Goal: Find specific page/section: Find specific page/section

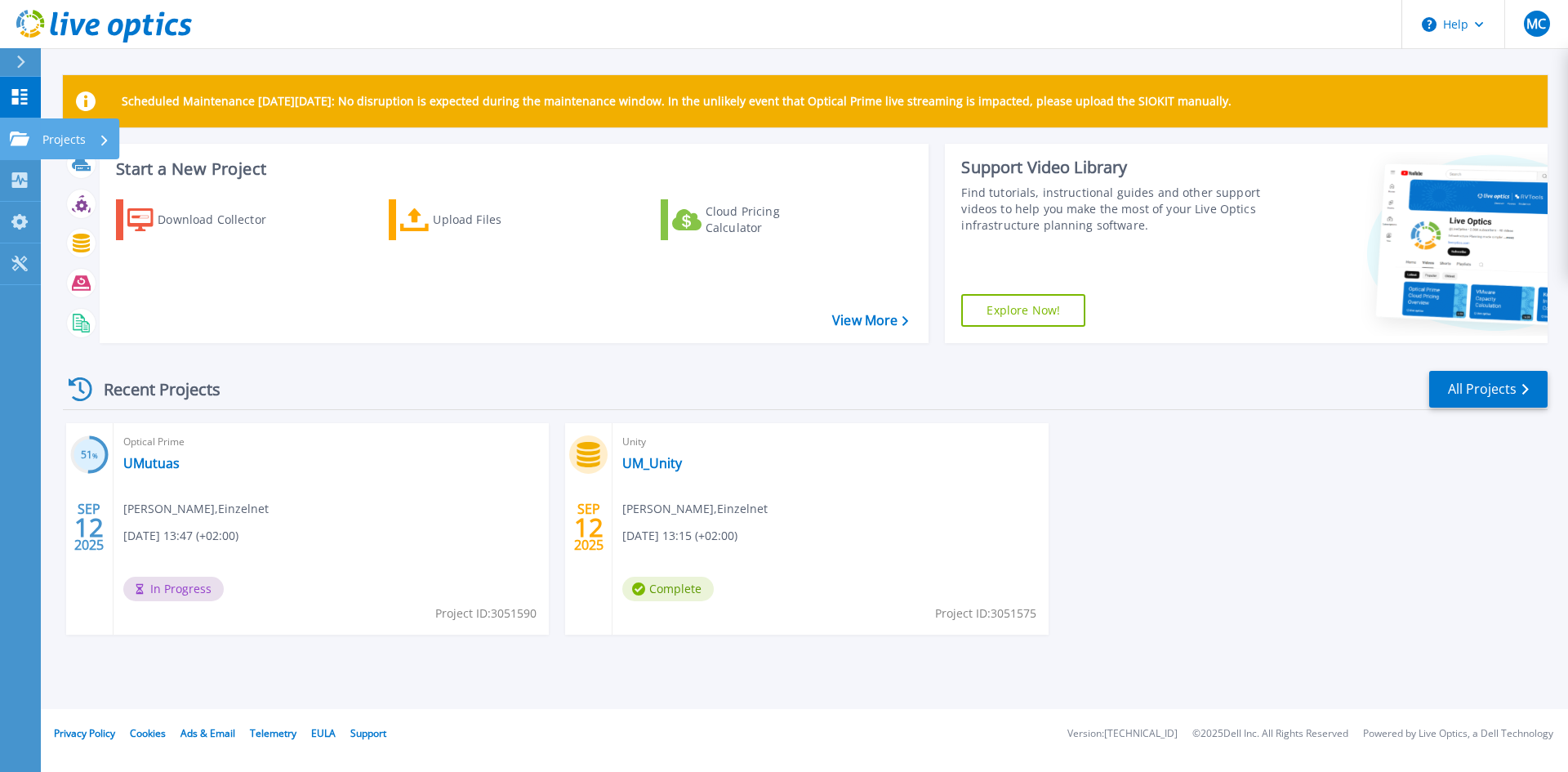
click at [76, 132] on p "Projects" at bounding box center [64, 140] width 44 height 43
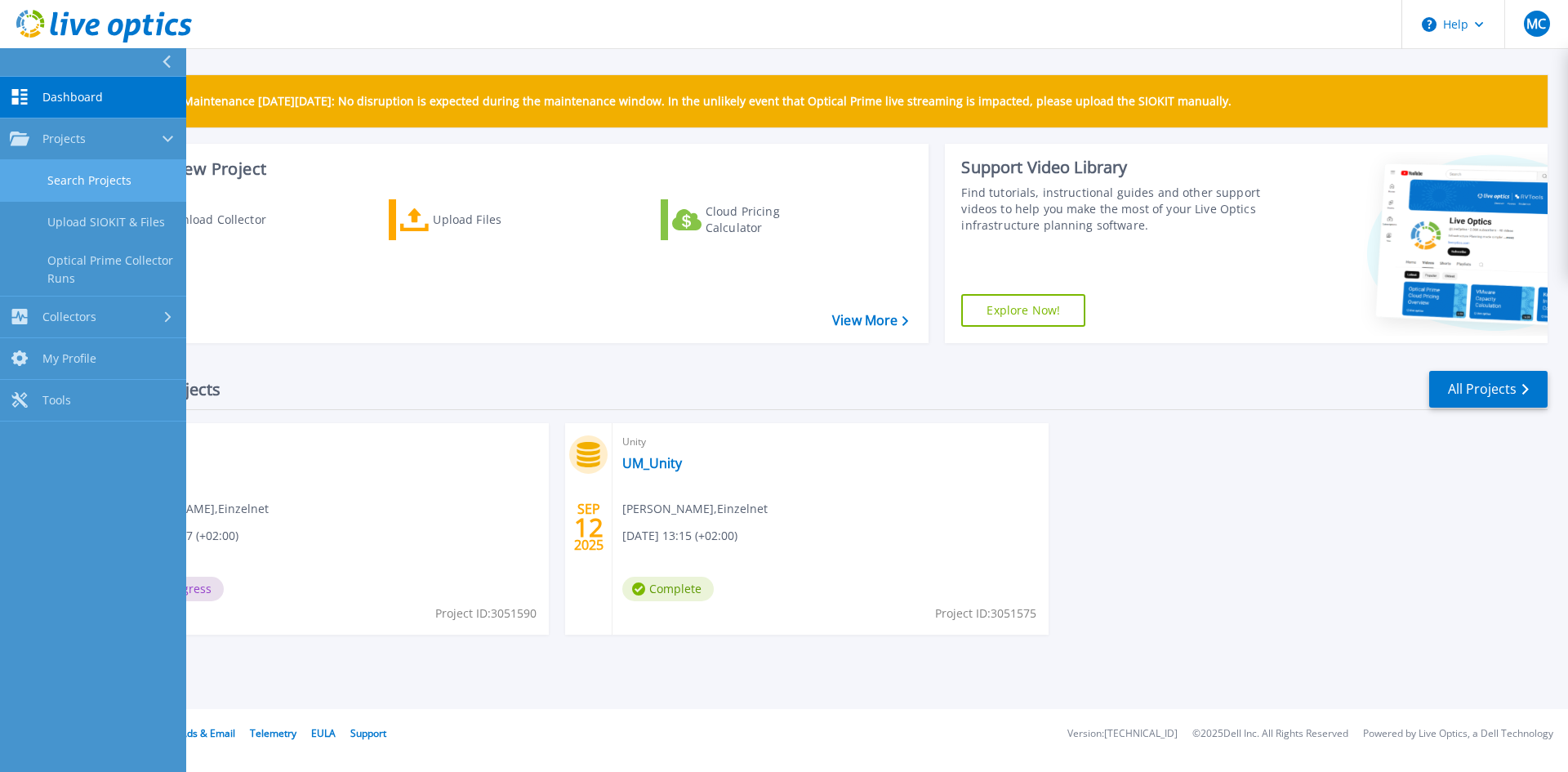
click at [103, 186] on link "Search Projects" at bounding box center [93, 181] width 187 height 42
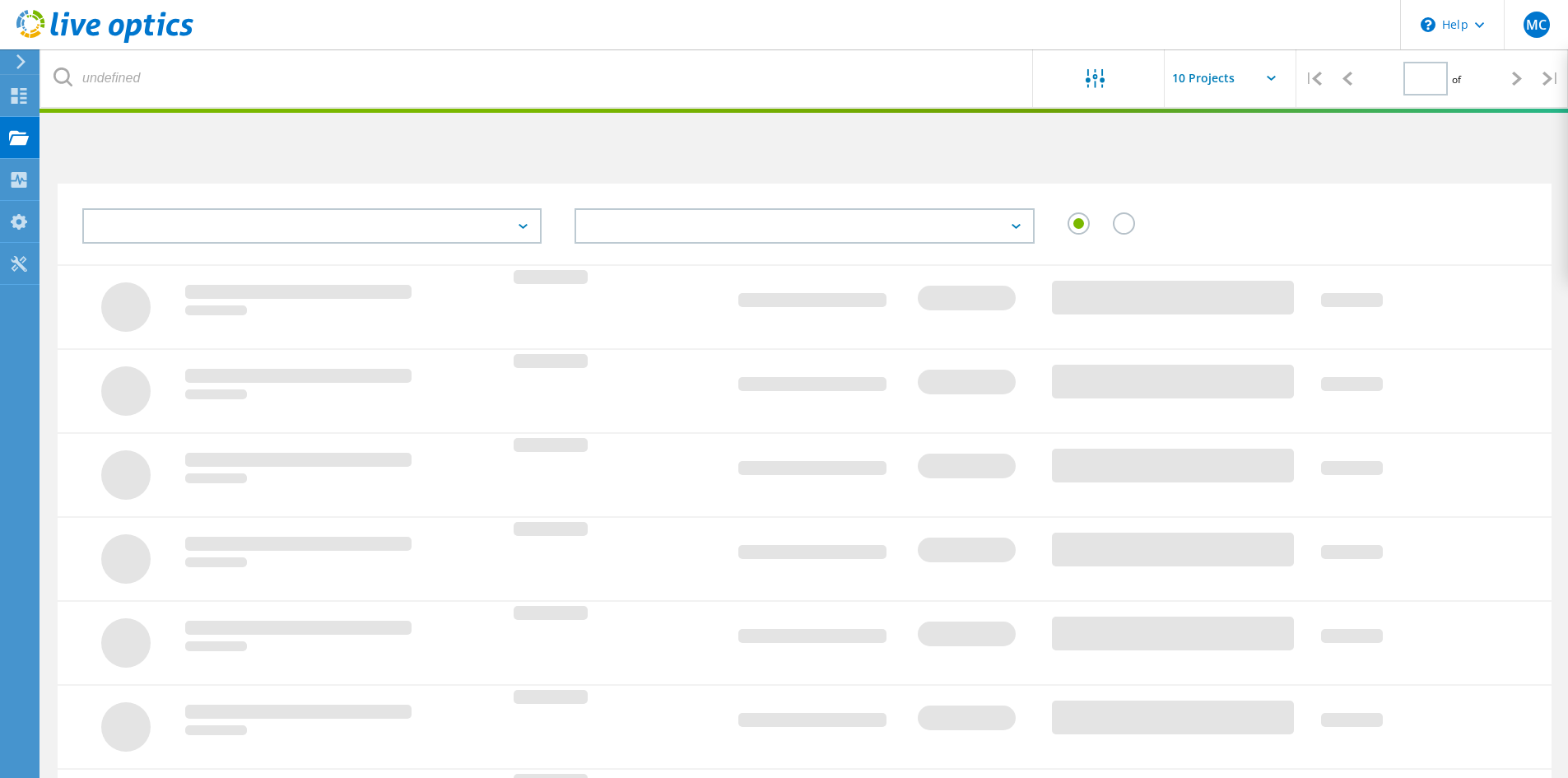
type input "1"
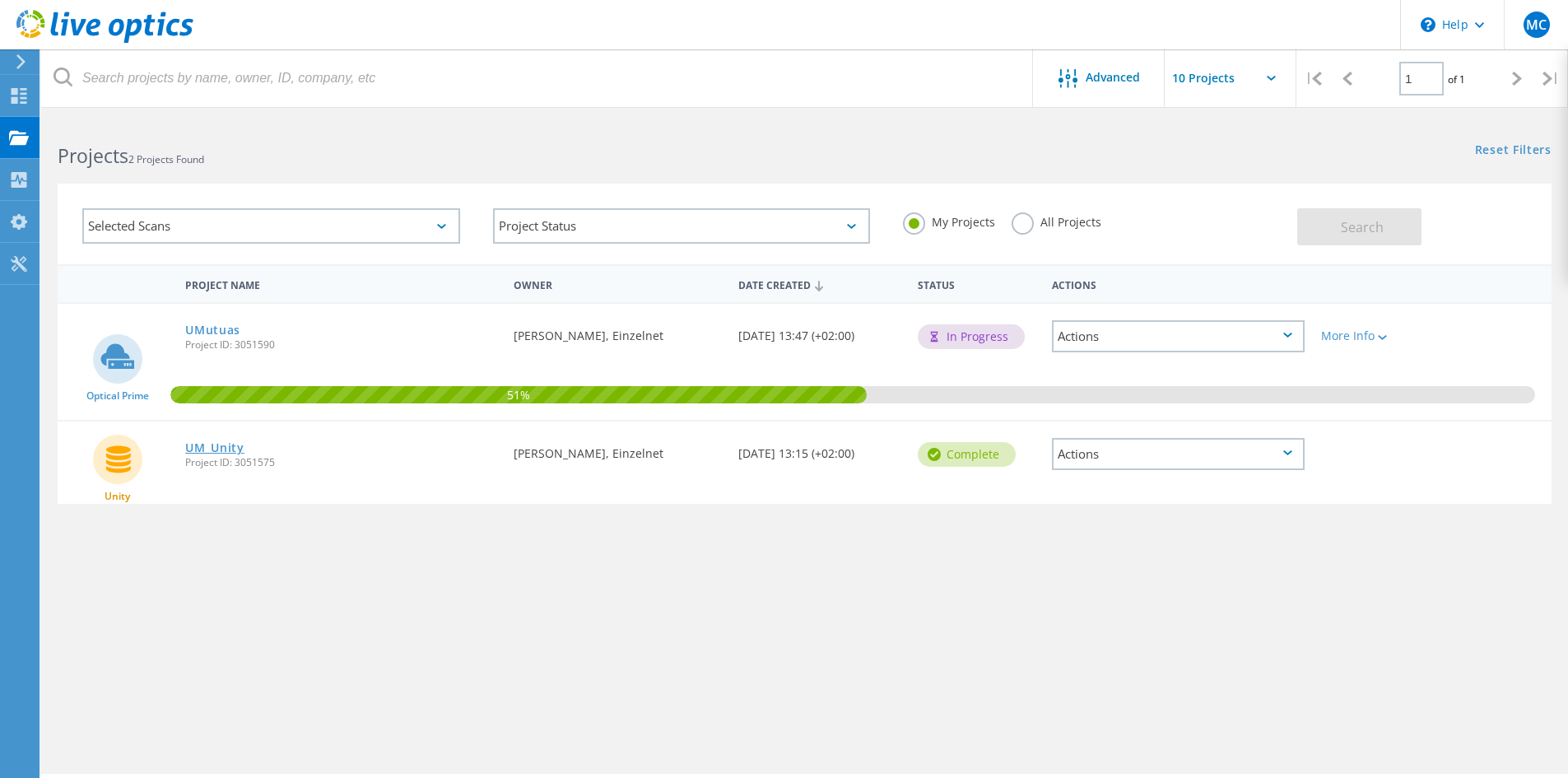
click at [227, 442] on link "UM_Unity" at bounding box center [215, 448] width 60 height 12
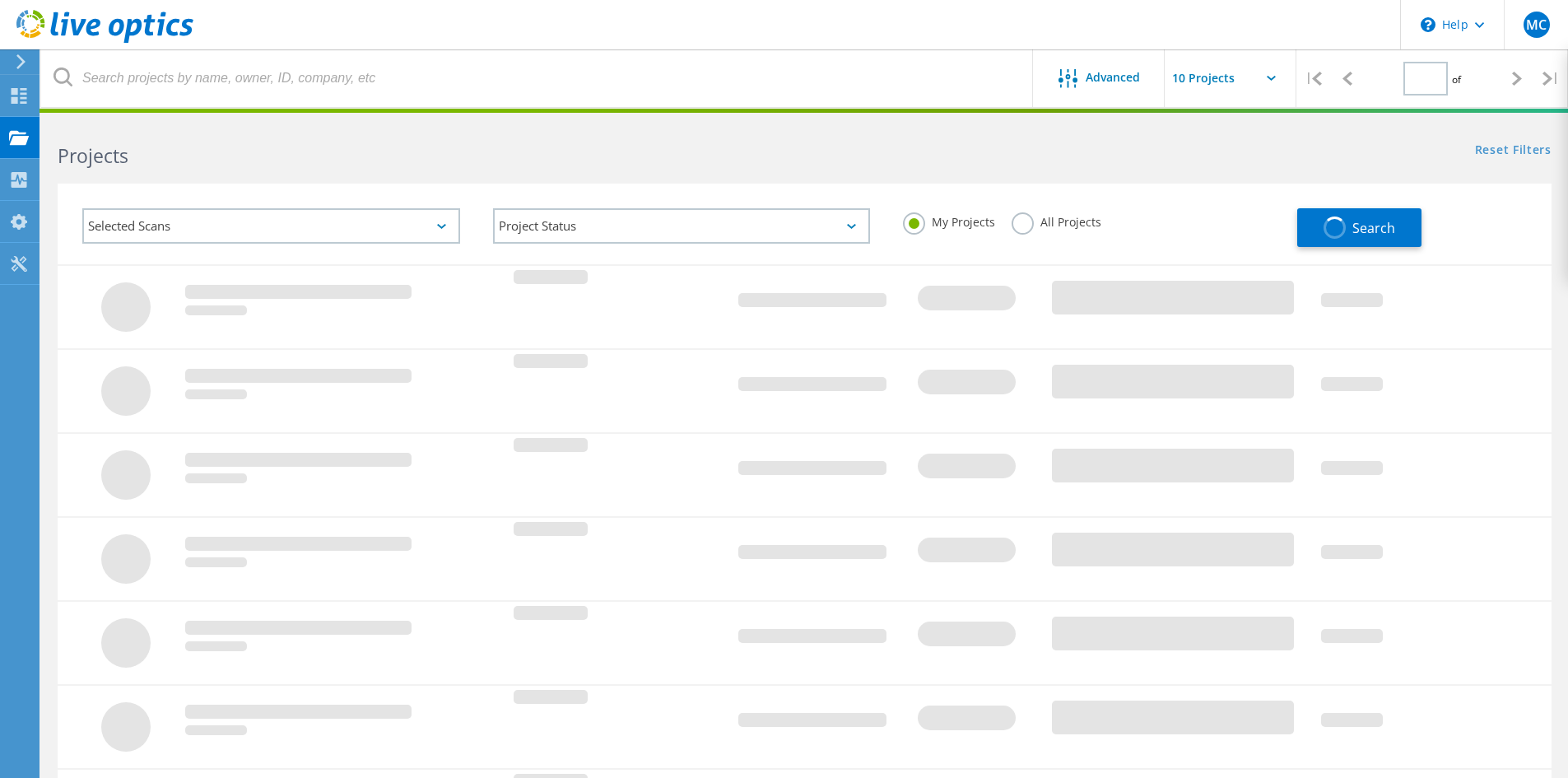
type input "1"
